Goal: Task Accomplishment & Management: Manage account settings

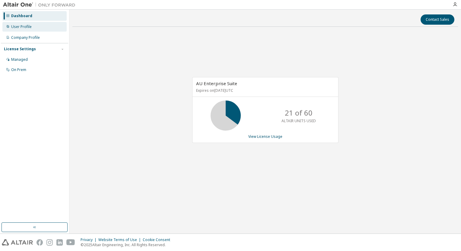
click at [33, 29] on div "User Profile" at bounding box center [34, 27] width 64 height 10
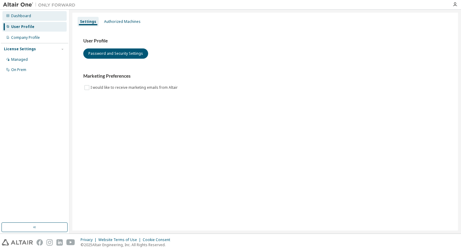
click at [29, 14] on div "Dashboard" at bounding box center [21, 16] width 20 height 5
